Goal: Task Accomplishment & Management: Complete application form

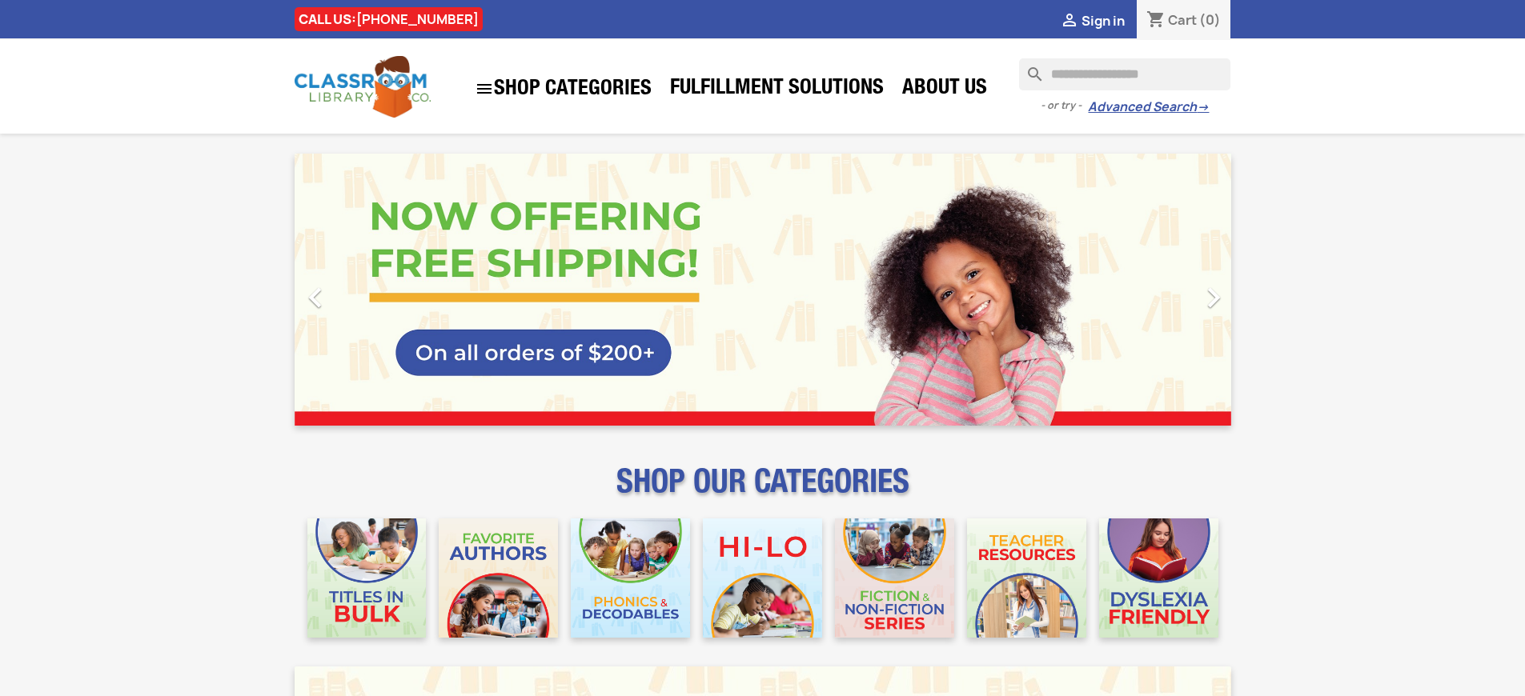
click at [1110, 20] on span "Sign in" at bounding box center [1102, 21] width 43 height 18
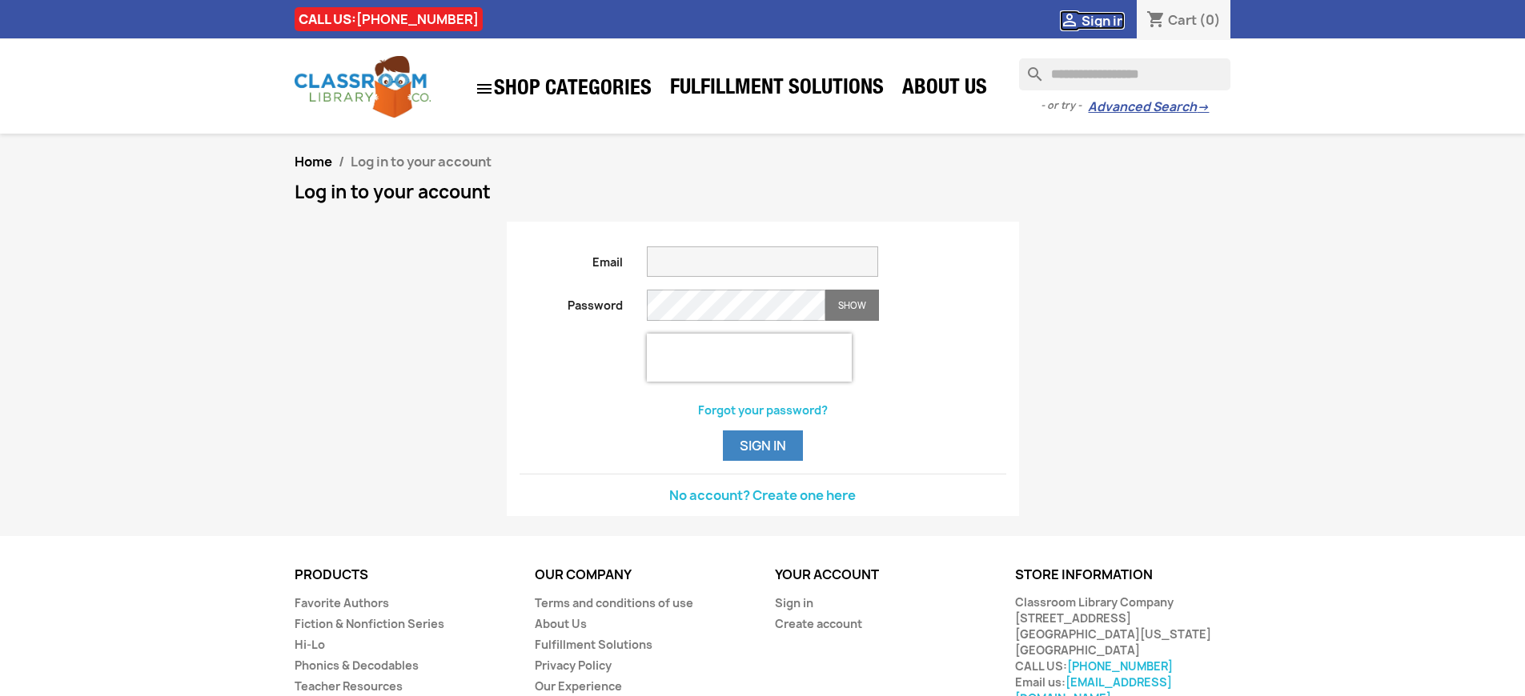
click at [1110, 20] on span "Sign in" at bounding box center [1102, 21] width 43 height 18
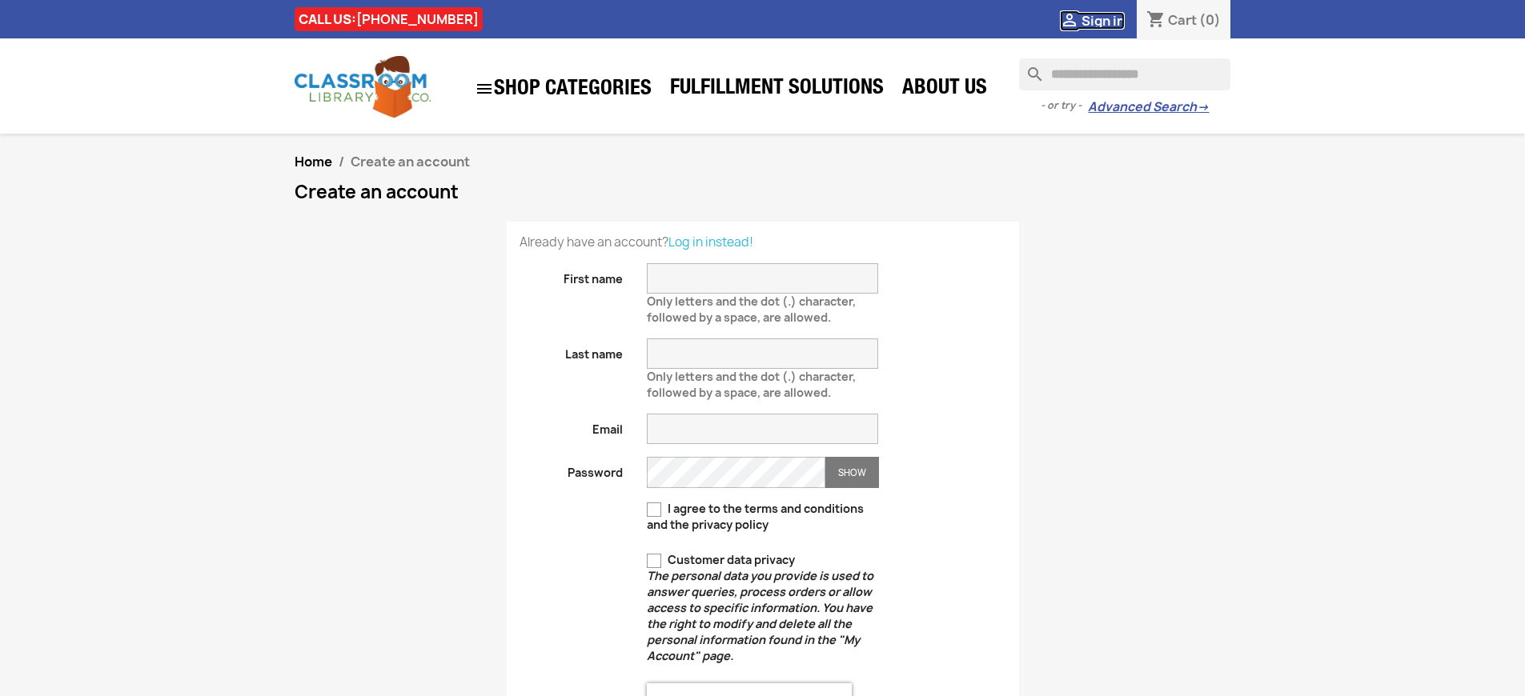
click at [1110, 20] on span "Sign in" at bounding box center [1102, 21] width 43 height 18
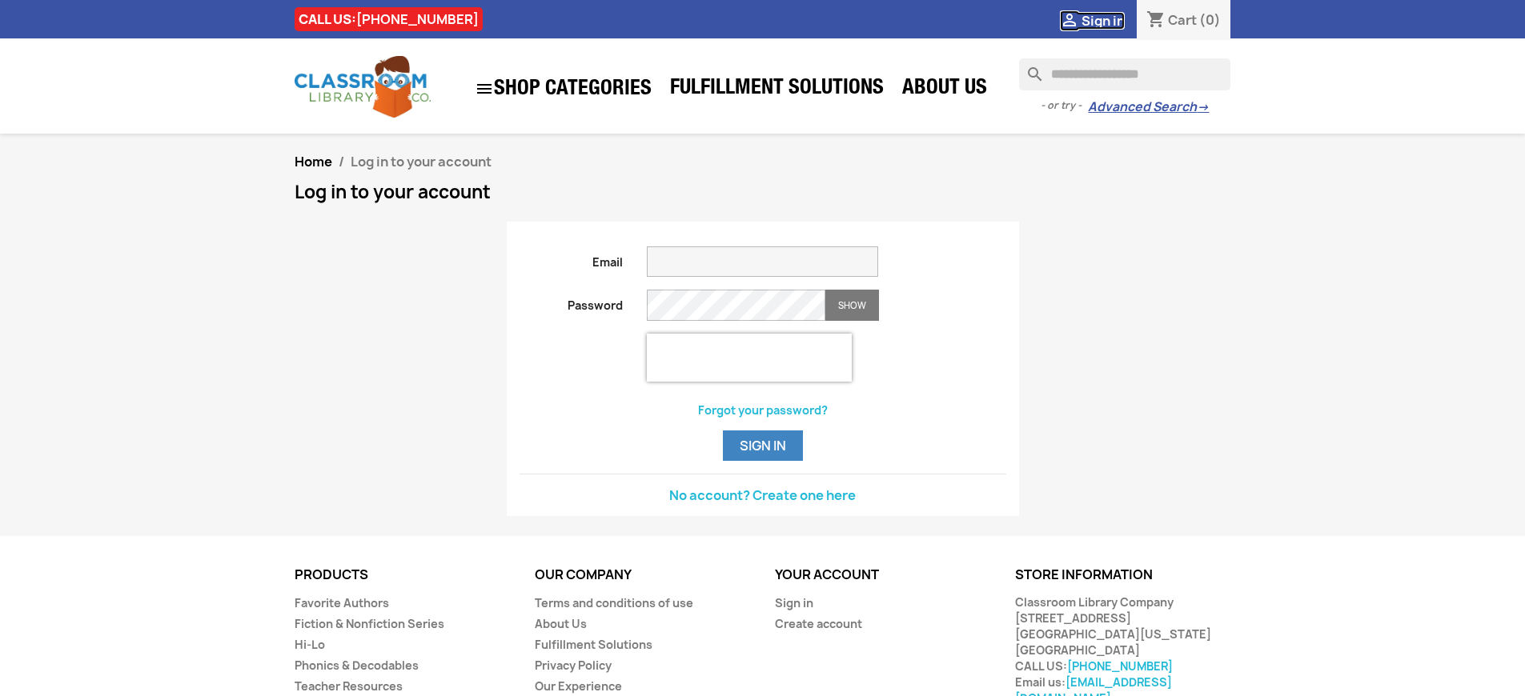
click at [1110, 20] on span "Sign in" at bounding box center [1102, 21] width 43 height 18
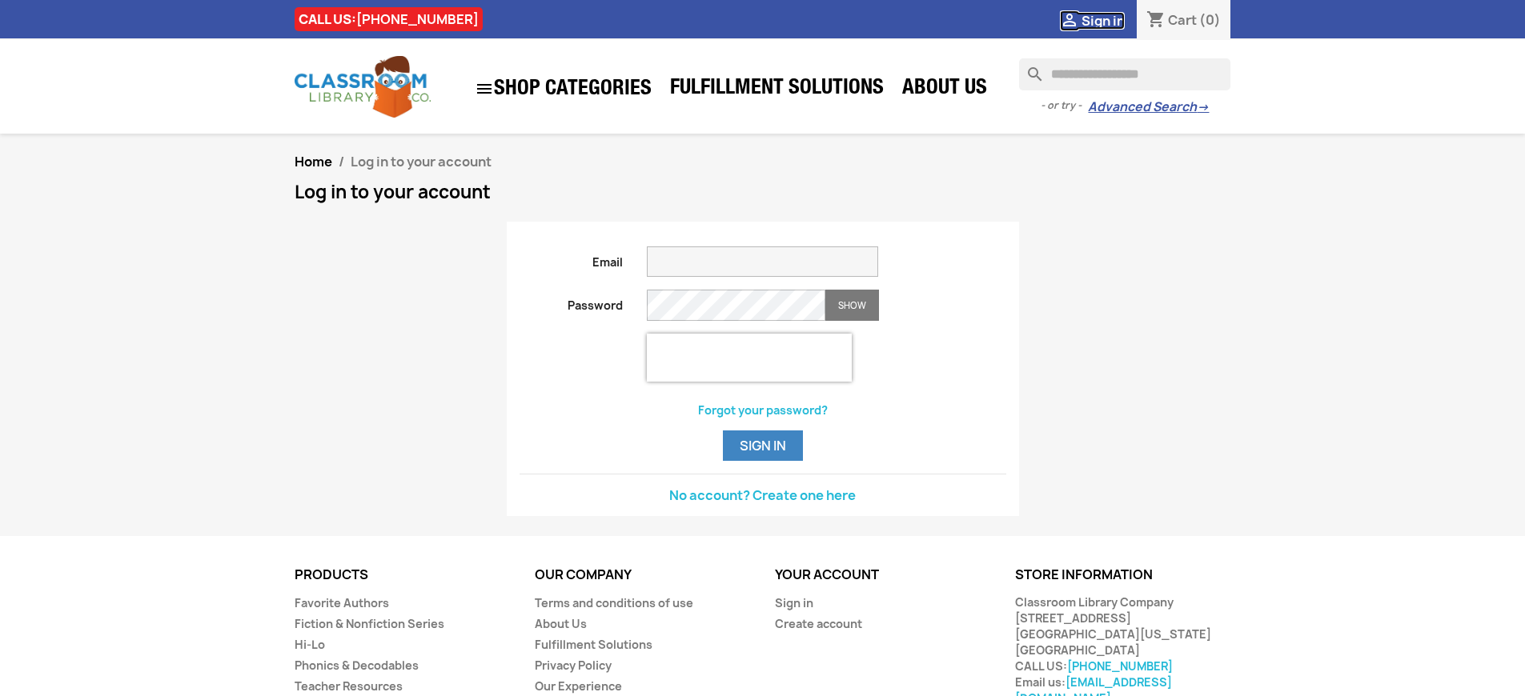
click at [1110, 20] on span "Sign in" at bounding box center [1102, 21] width 43 height 18
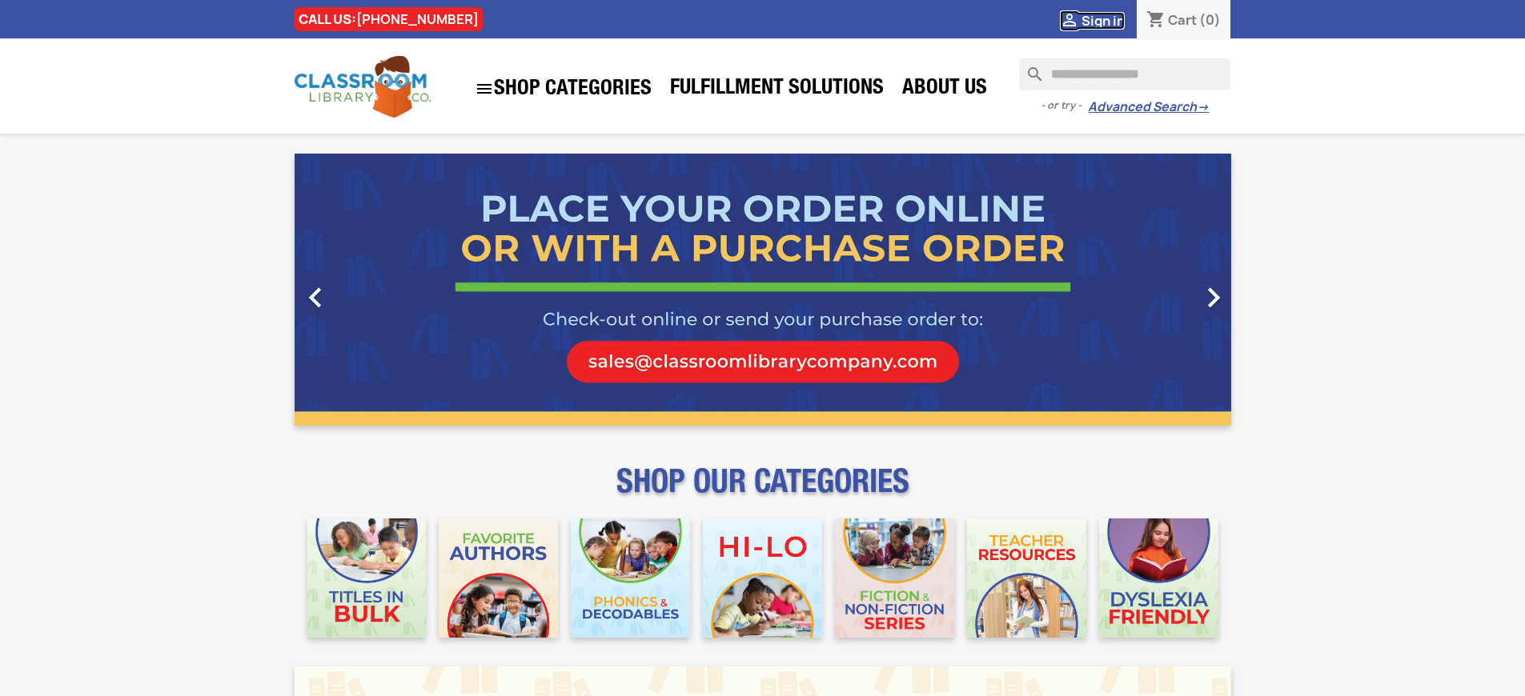
click at [1110, 20] on span "Sign in" at bounding box center [1102, 21] width 43 height 18
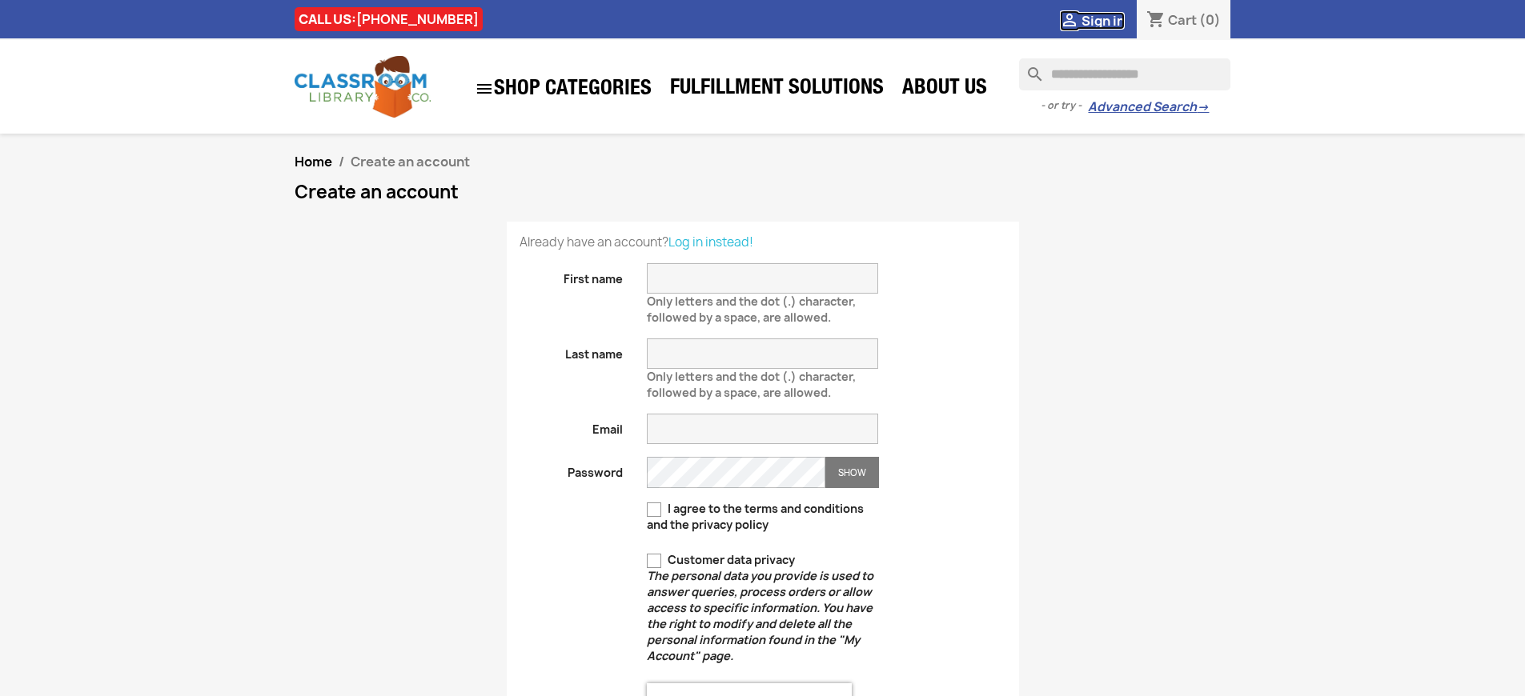
click at [1110, 20] on span "Sign in" at bounding box center [1102, 21] width 43 height 18
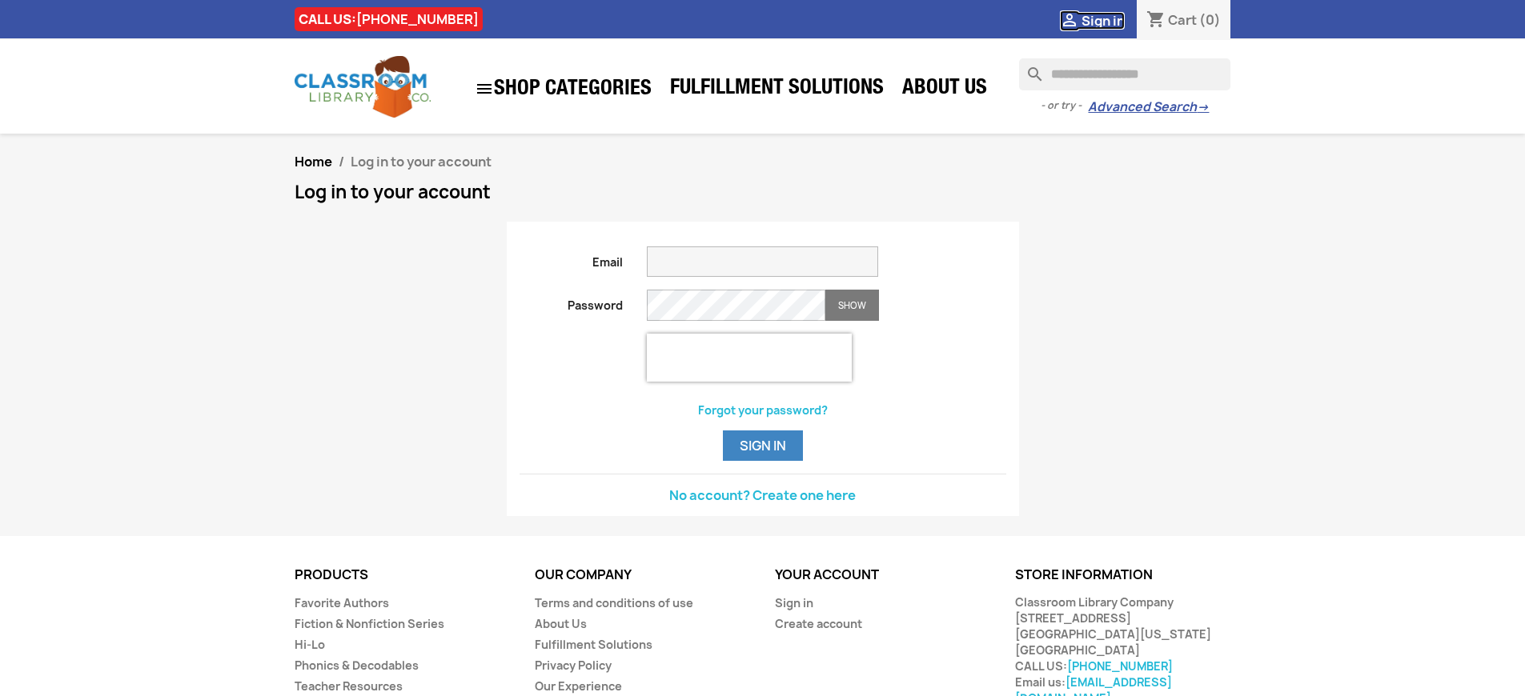
click at [1110, 20] on span "Sign in" at bounding box center [1102, 21] width 43 height 18
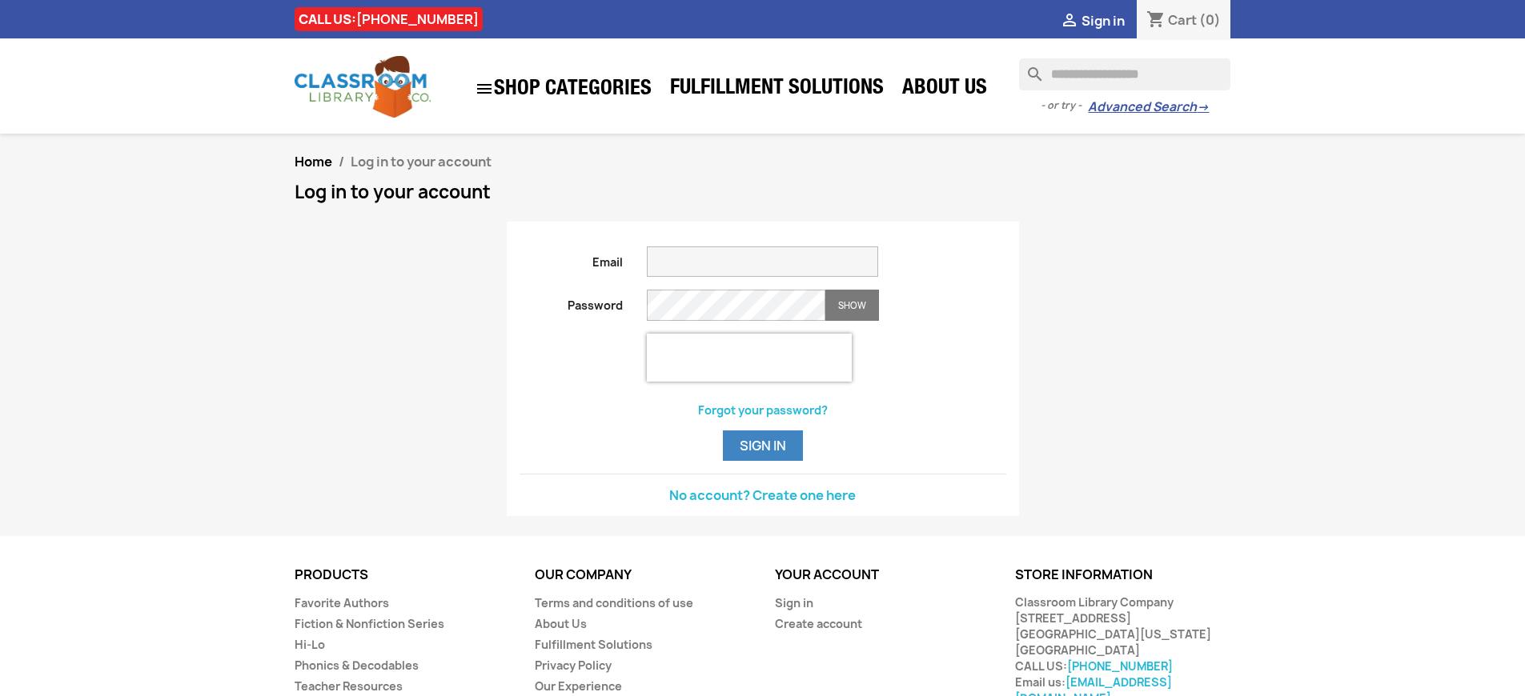
click at [762, 461] on button "Sign in" at bounding box center [763, 446] width 80 height 30
